Goal: Check status: Check status

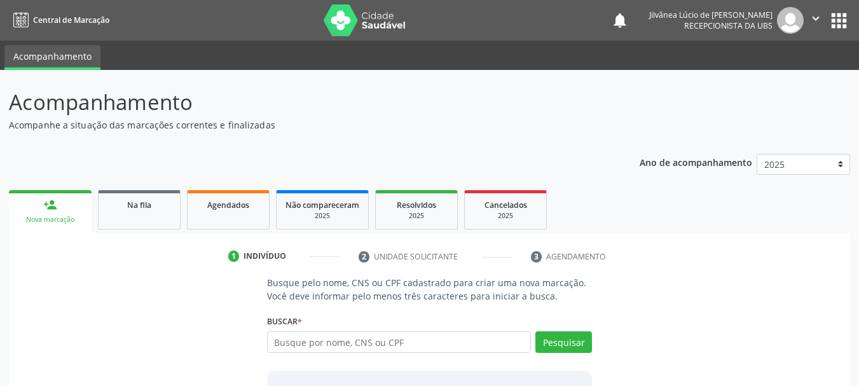
scroll to position [104, 0]
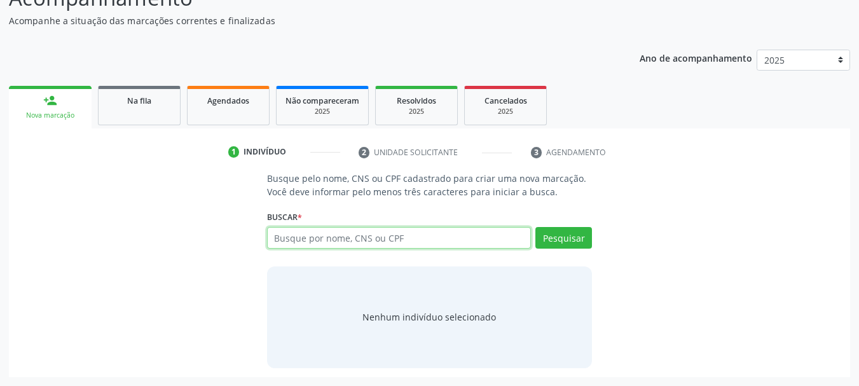
click at [308, 235] on input "text" at bounding box center [399, 238] width 265 height 22
type input "[PERSON_NAME]"
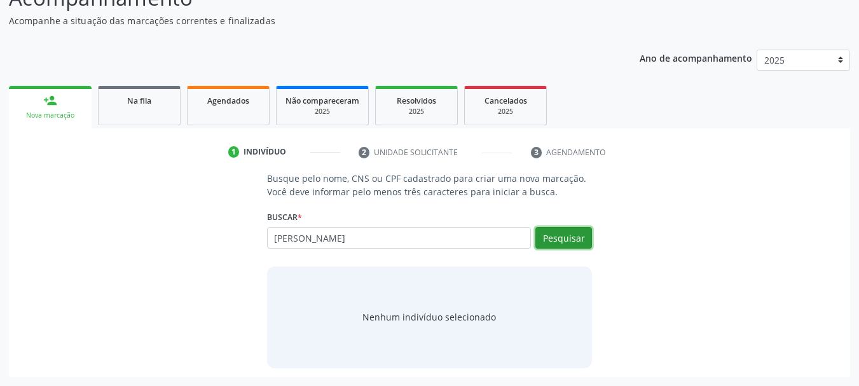
click at [554, 243] on button "Pesquisar" at bounding box center [564, 238] width 57 height 22
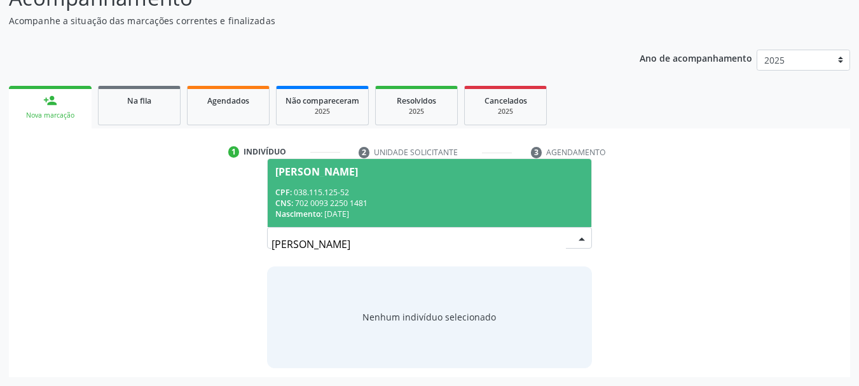
click at [307, 211] on span "Nascimento:" at bounding box center [298, 214] width 47 height 11
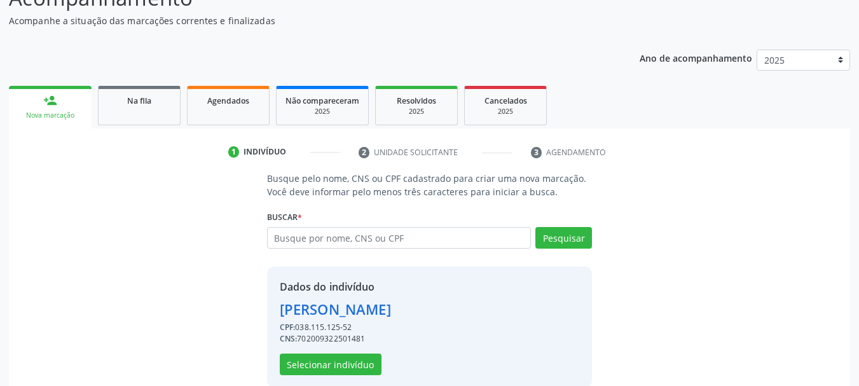
drag, startPoint x: 452, startPoint y: 315, endPoint x: 237, endPoint y: 304, distance: 215.9
click at [237, 304] on div "Busque pelo nome, CNS ou CPF cadastrado para criar uma nova marcação. Você deve…" at bounding box center [430, 280] width 824 height 216
copy div "[PERSON_NAME]"
click at [205, 118] on link "Agendados" at bounding box center [228, 105] width 83 height 39
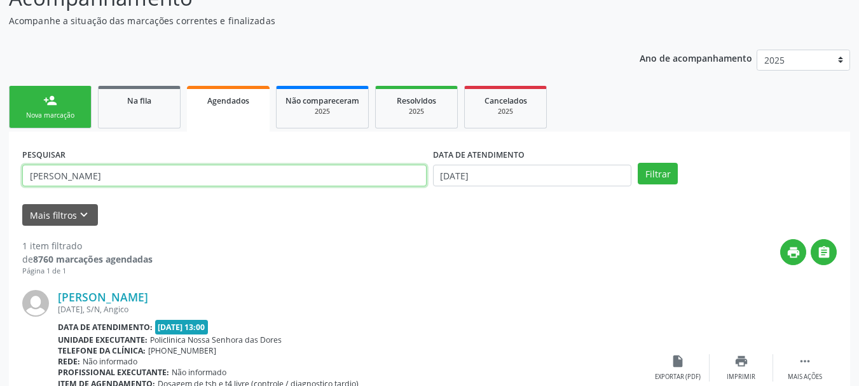
drag, startPoint x: 120, startPoint y: 180, endPoint x: 26, endPoint y: 180, distance: 94.1
click at [26, 180] on input "[PERSON_NAME]" at bounding box center [224, 176] width 405 height 22
paste input "[PERSON_NAME]"
type input "[PERSON_NAME]"
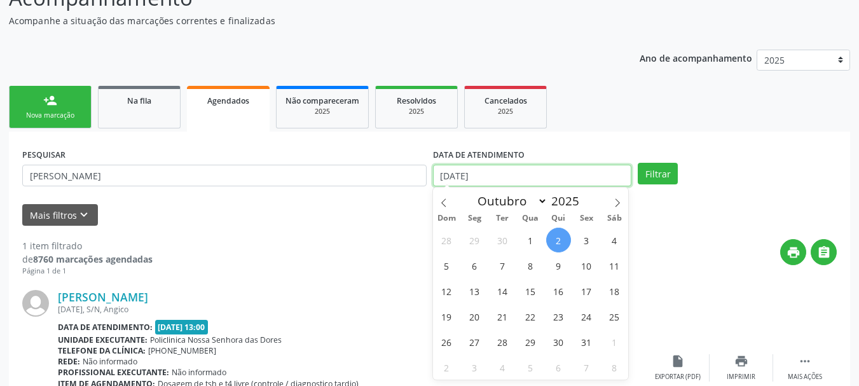
click at [506, 185] on body "Central de Marcação notifications Jilvânea Lúcio de [PERSON_NAME] Recepcionista…" at bounding box center [429, 89] width 859 height 386
click at [563, 281] on span "16" at bounding box center [558, 291] width 25 height 25
type input "[DATE]"
click at [640, 148] on div "PESQUISAR [PERSON_NAME] DATA DE ATENDIMENTO [DATE] Filtrar" at bounding box center [429, 170] width 821 height 50
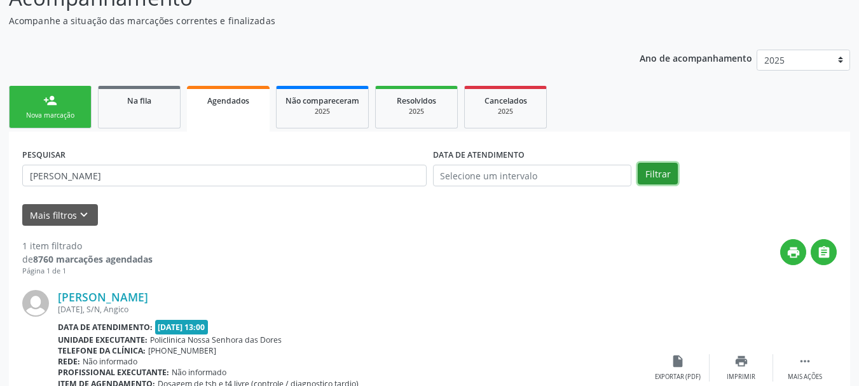
click at [658, 178] on button "Filtrar" at bounding box center [658, 174] width 40 height 22
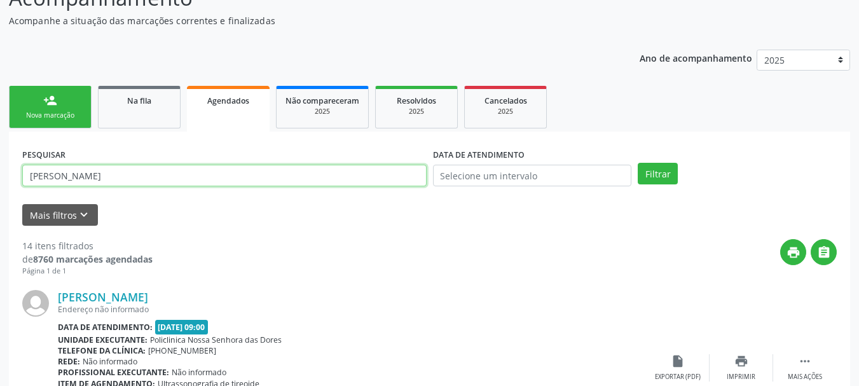
drag, startPoint x: 50, startPoint y: 180, endPoint x: 0, endPoint y: 184, distance: 49.8
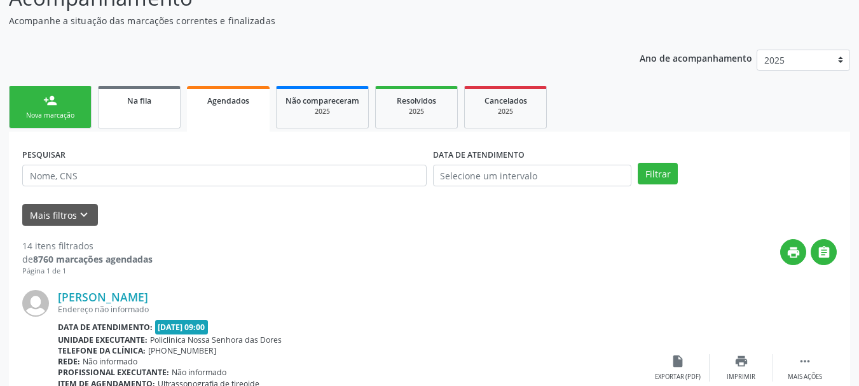
click at [107, 109] on link "Na fila" at bounding box center [139, 107] width 83 height 43
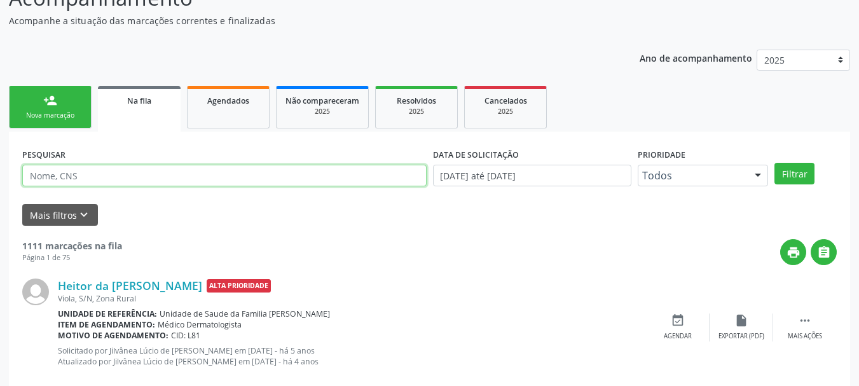
click at [135, 177] on input "text" at bounding box center [224, 176] width 405 height 22
paste input "[PERSON_NAME]"
type input "[PERSON_NAME]"
click at [775, 163] on button "Filtrar" at bounding box center [795, 174] width 40 height 22
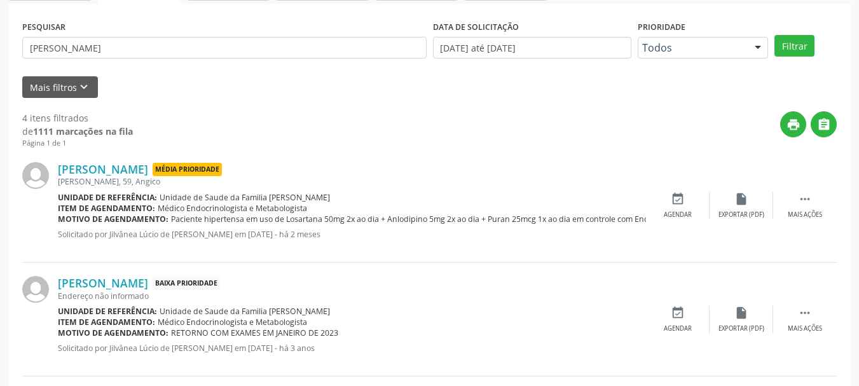
scroll to position [91, 0]
